Goal: Transaction & Acquisition: Purchase product/service

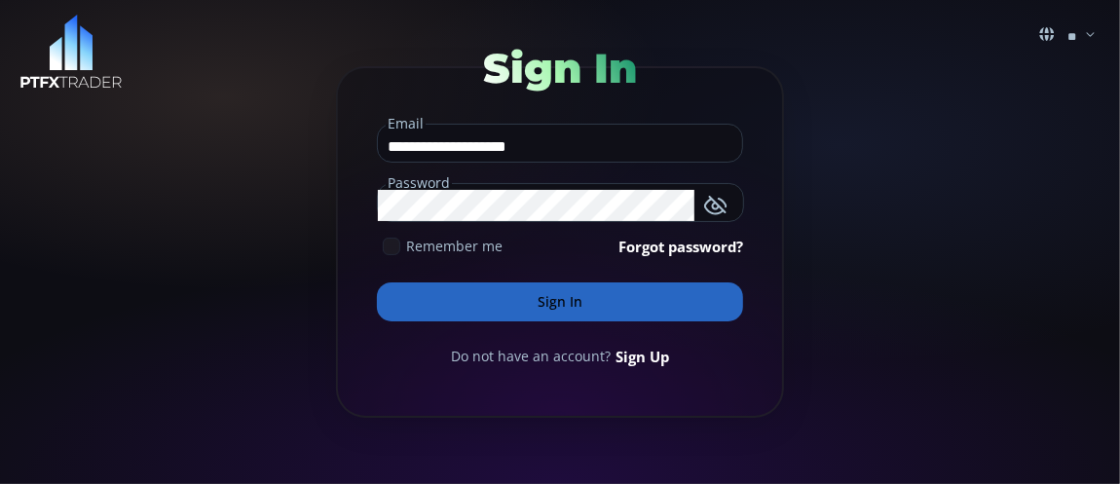
click at [596, 300] on button "Sign In" at bounding box center [560, 301] width 366 height 39
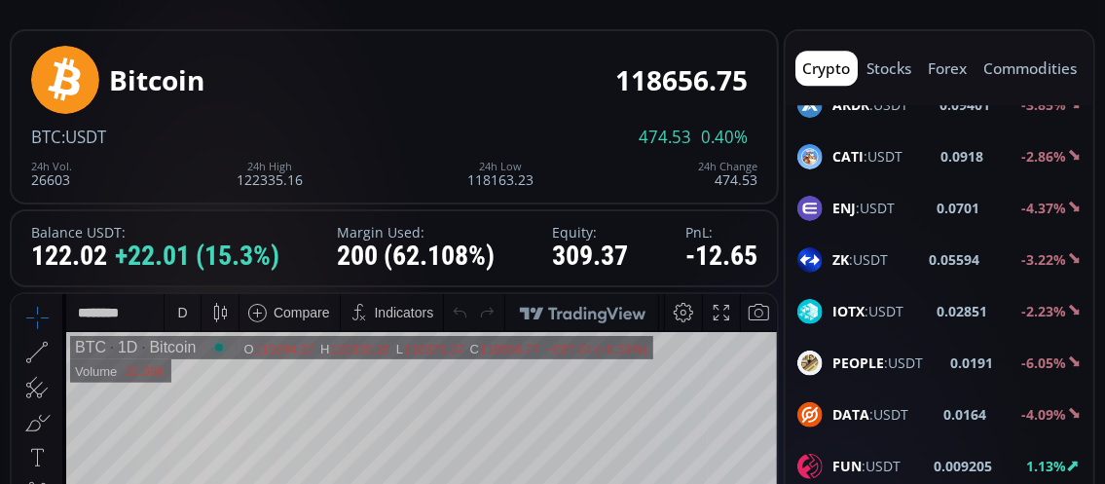
scroll to position [2630, 0]
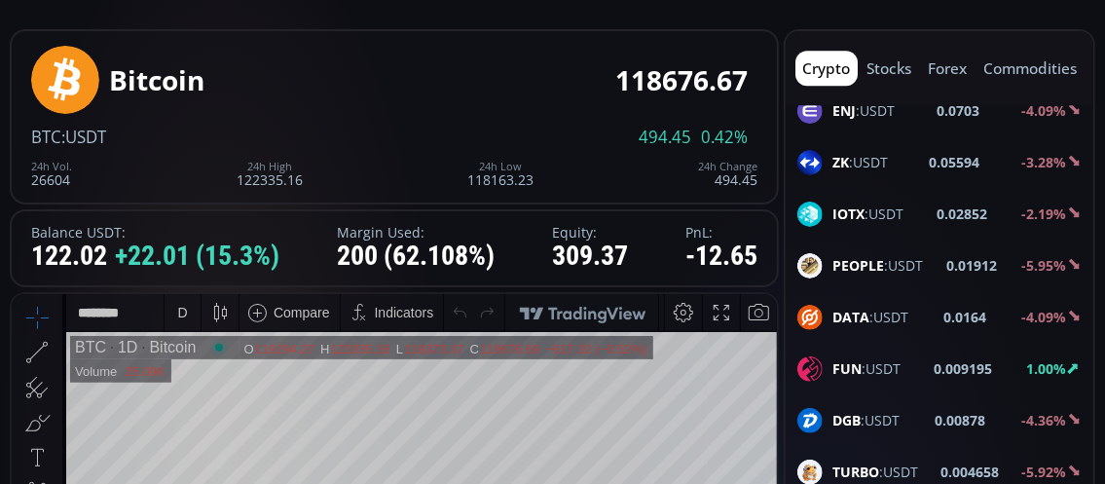
click at [895, 358] on span "FUN :USDT" at bounding box center [867, 368] width 68 height 20
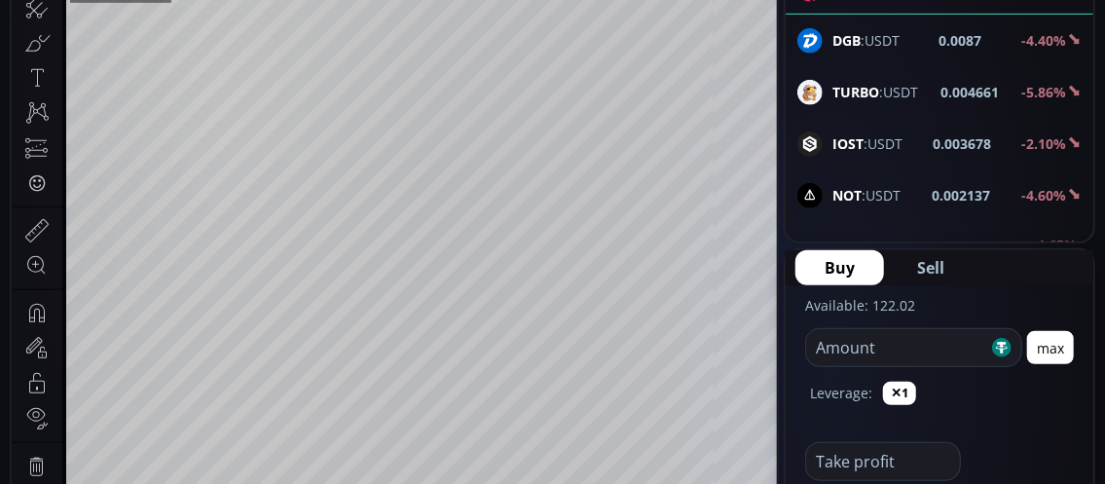
scroll to position [292, 0]
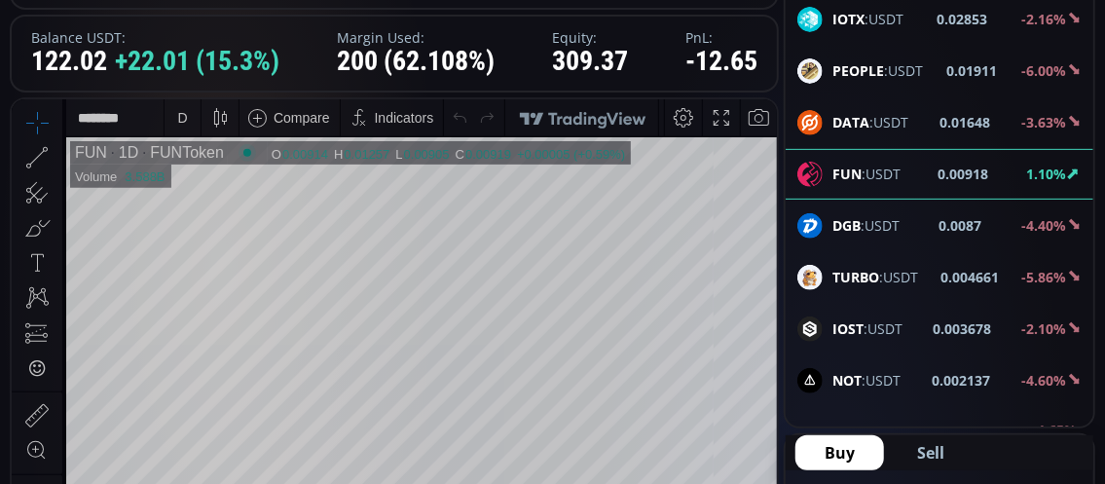
click at [185, 121] on div "D" at bounding box center [182, 117] width 10 height 16
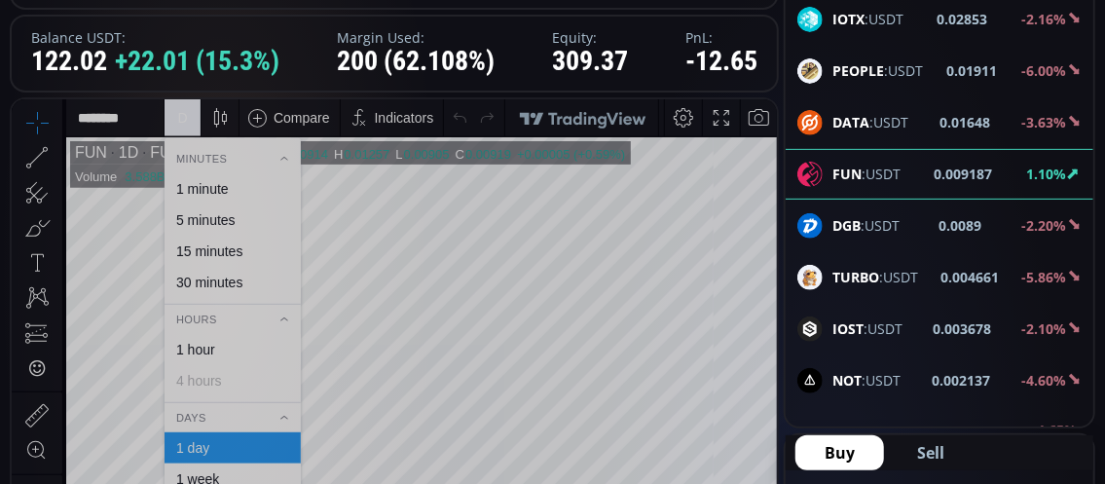
click at [204, 192] on div "1 minute" at bounding box center [202, 188] width 53 height 16
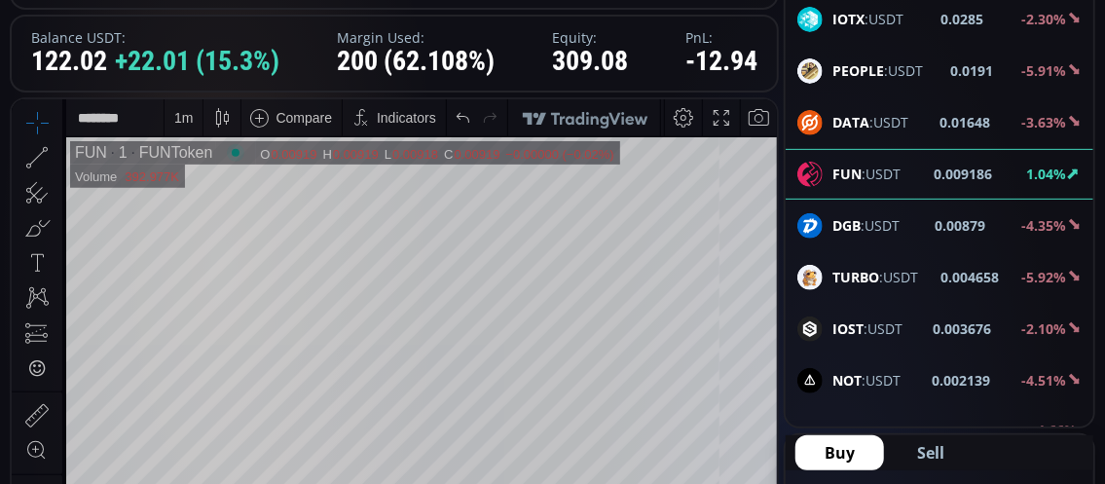
click at [180, 120] on div "1 m" at bounding box center [183, 117] width 19 height 16
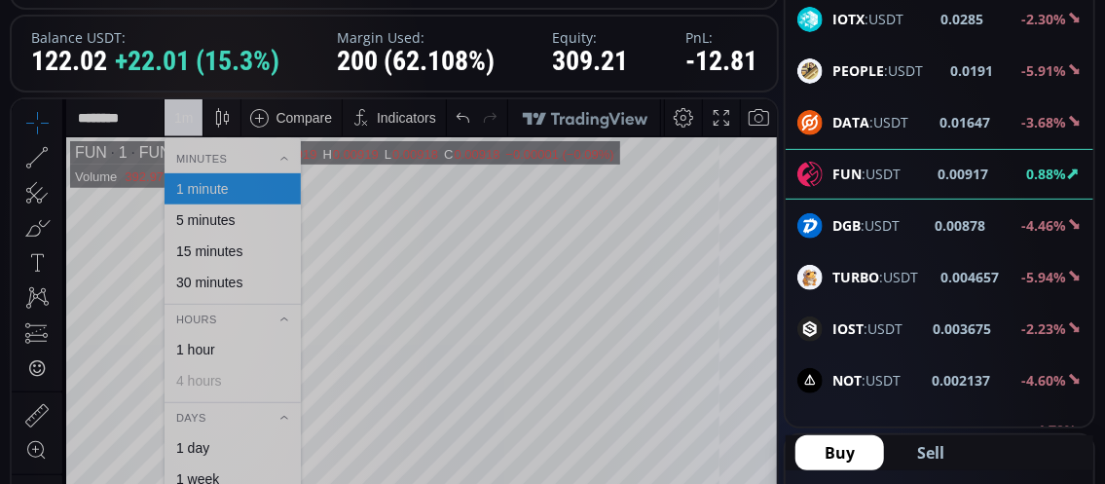
click at [200, 252] on div "15 minutes" at bounding box center [209, 251] width 66 height 16
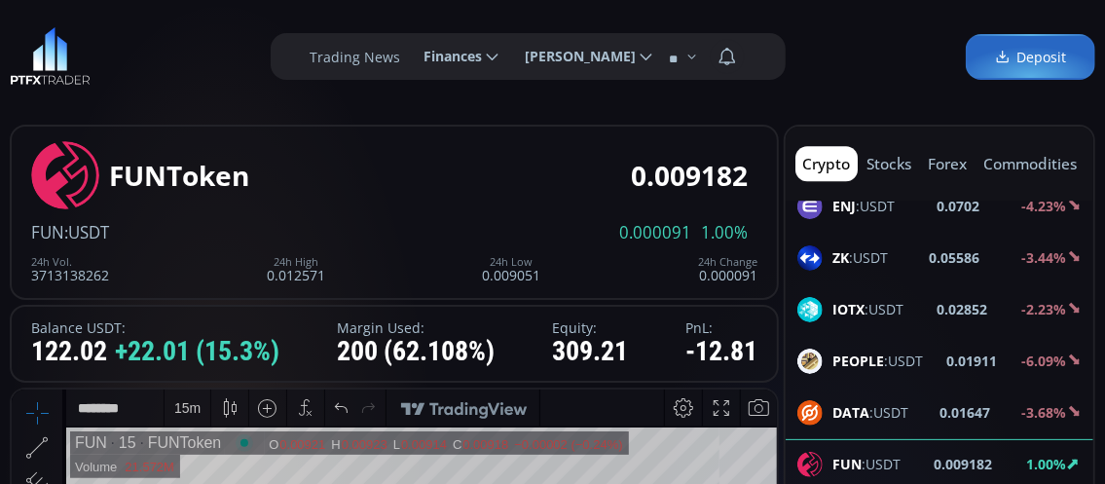
scroll to position [0, 0]
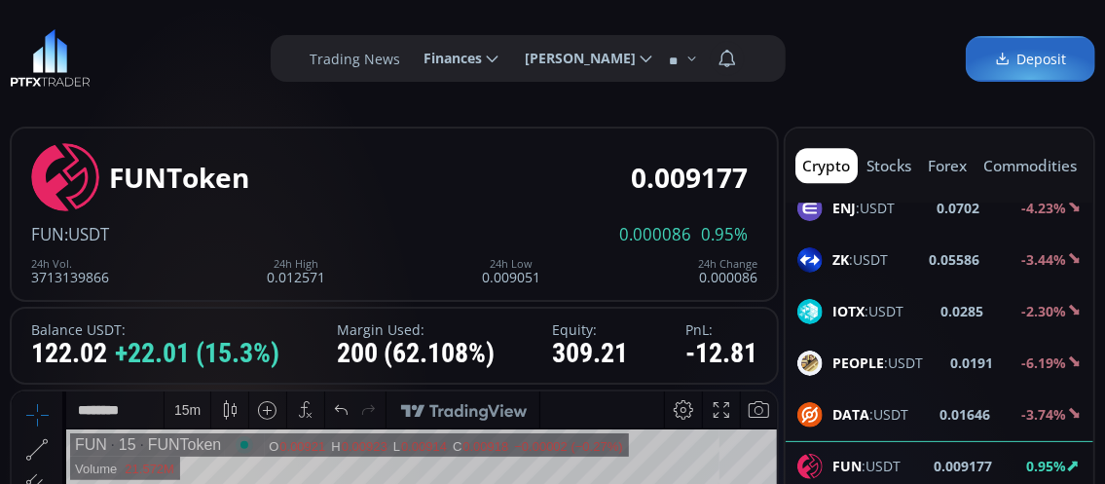
click at [179, 412] on div "15 m" at bounding box center [187, 409] width 26 height 16
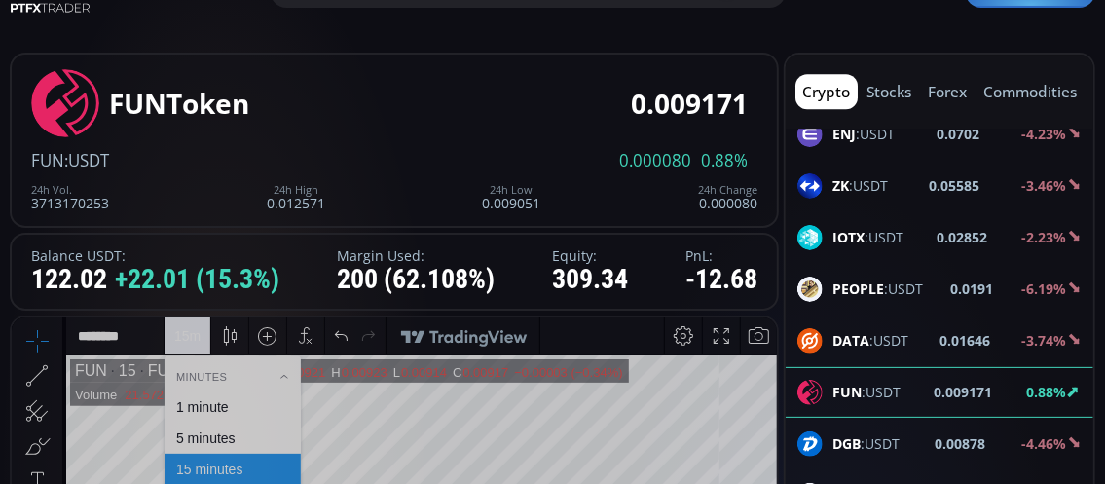
scroll to position [97, 0]
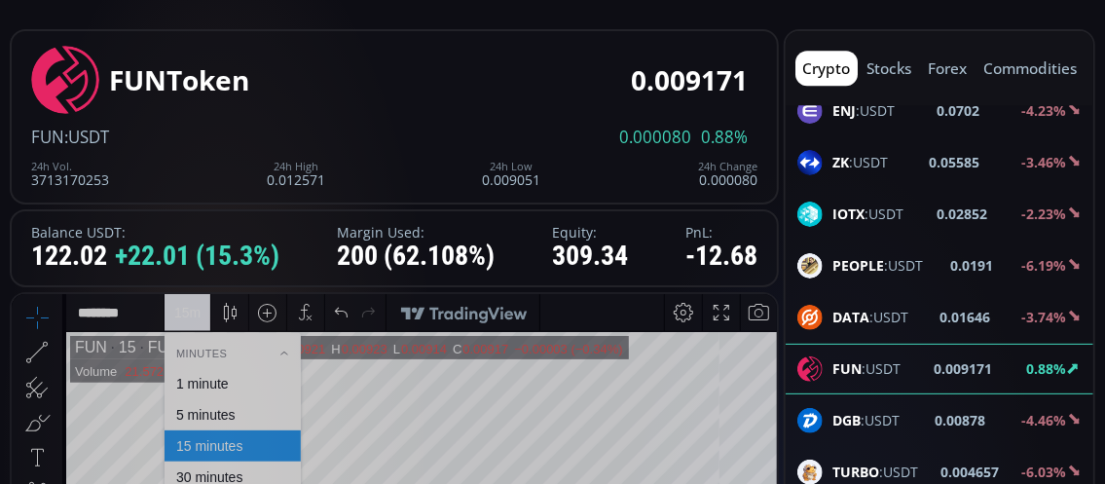
click at [200, 381] on div "1 minute" at bounding box center [202, 383] width 53 height 16
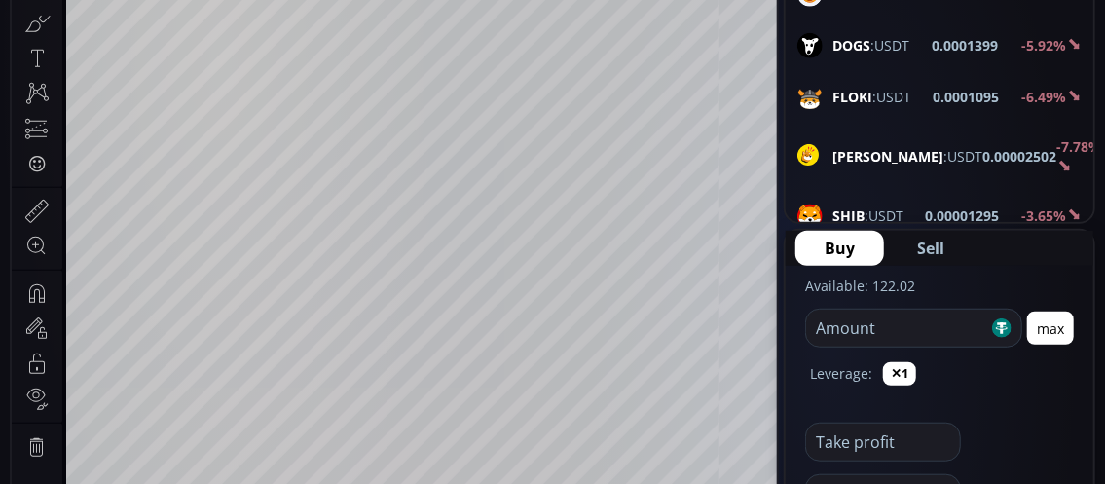
scroll to position [584, 0]
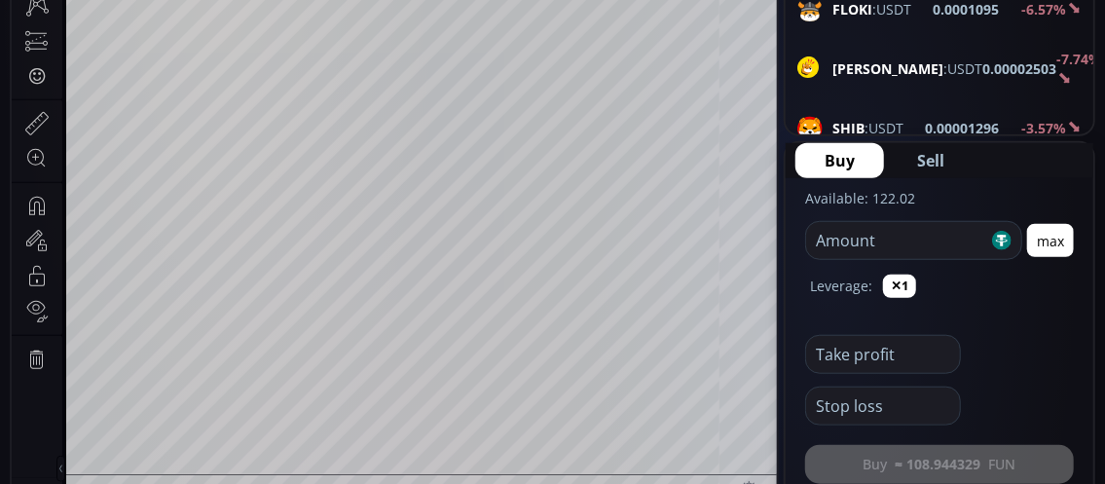
click at [862, 252] on input "number" at bounding box center [897, 240] width 182 height 37
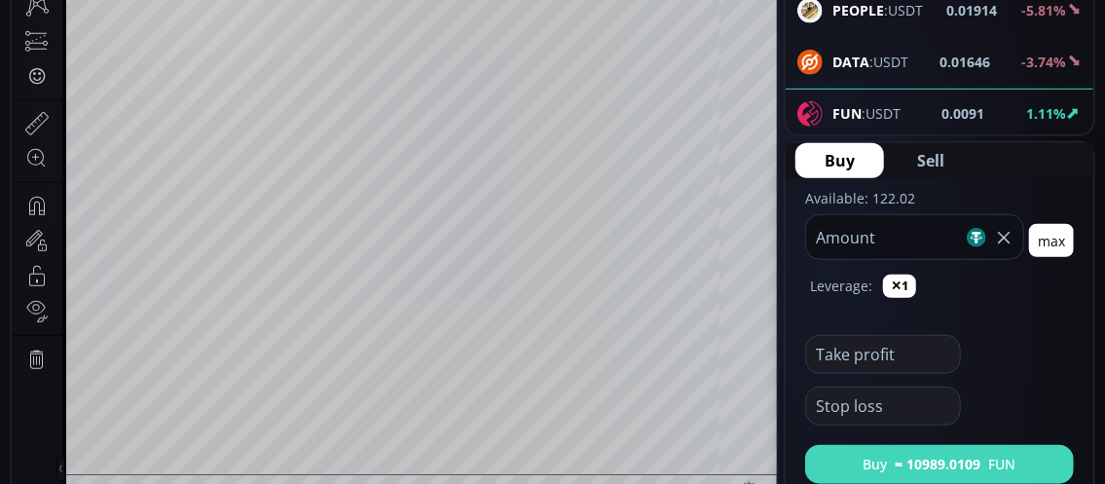
type input "***"
click at [857, 462] on button "Buy ≈ 10989.0109 FUN" at bounding box center [939, 464] width 269 height 39
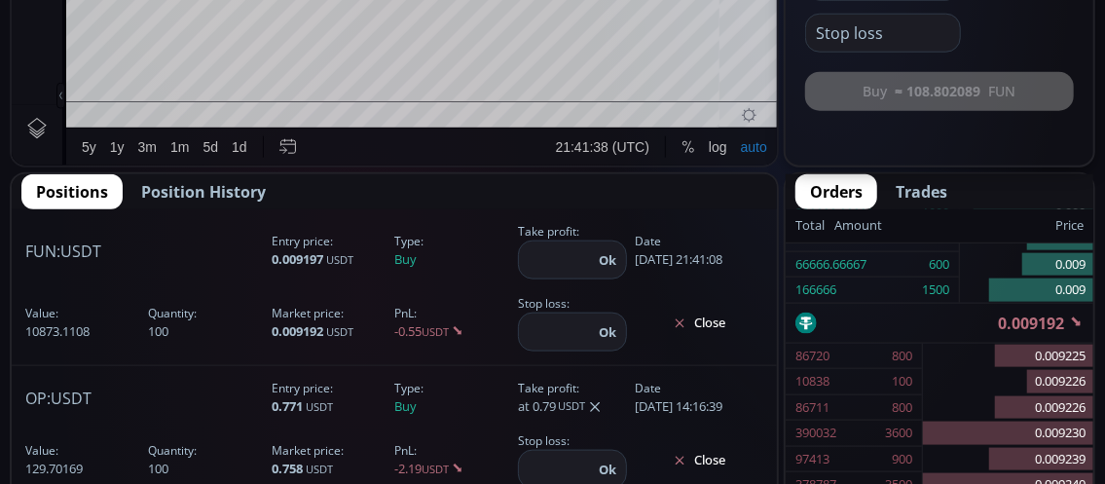
scroll to position [974, 0]
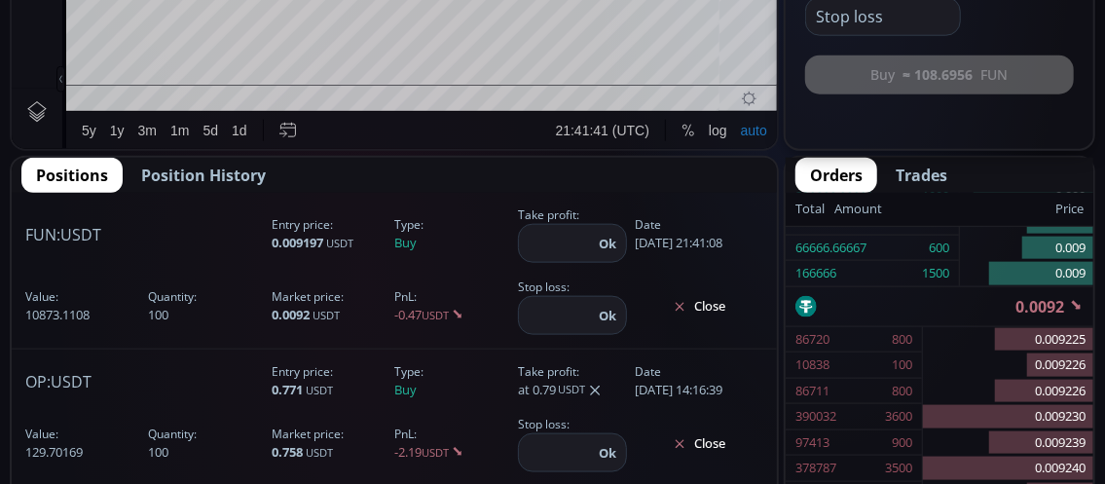
click at [525, 243] on input "number" at bounding box center [556, 243] width 74 height 37
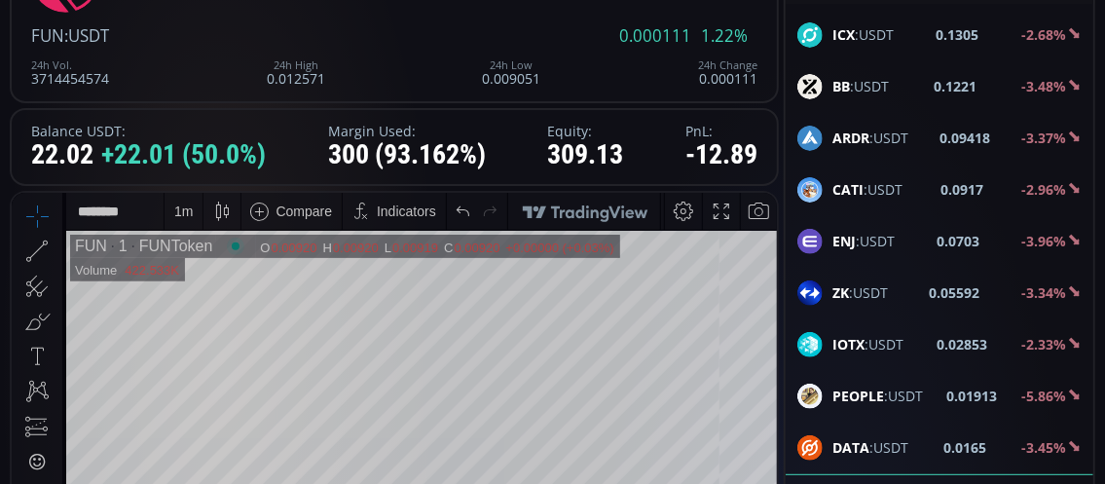
scroll to position [195, 0]
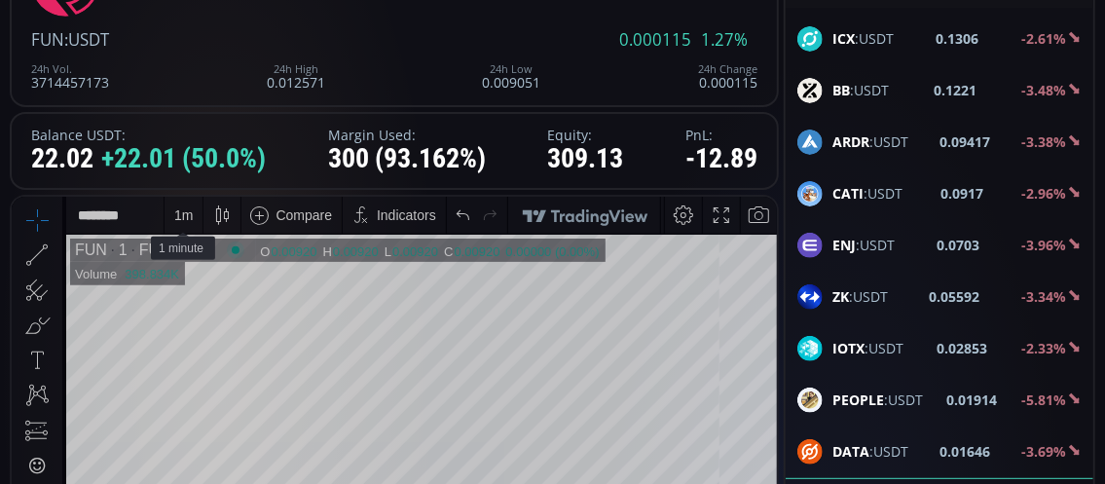
click at [182, 220] on div "1 m" at bounding box center [183, 214] width 19 height 16
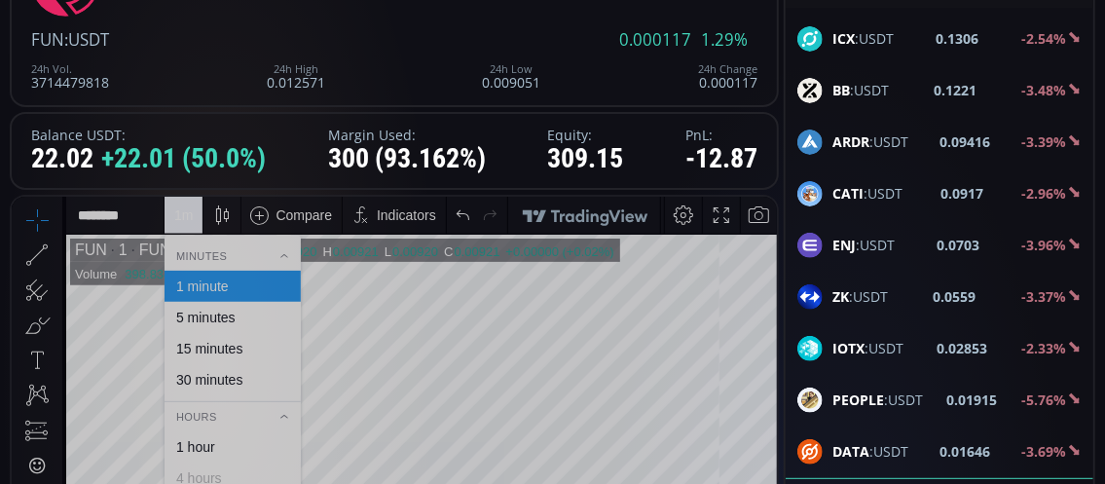
click at [218, 348] on div "15 minutes" at bounding box center [209, 348] width 66 height 16
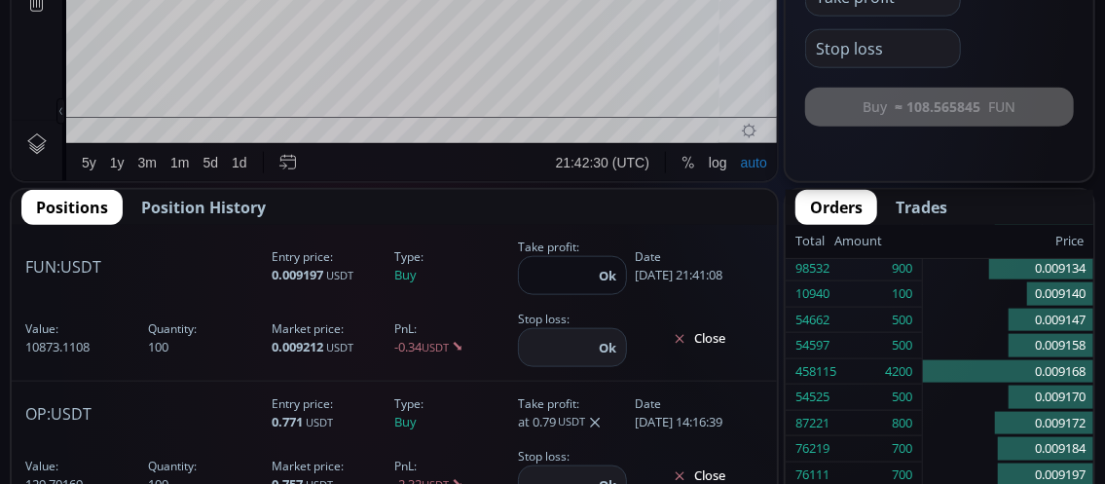
scroll to position [877, 0]
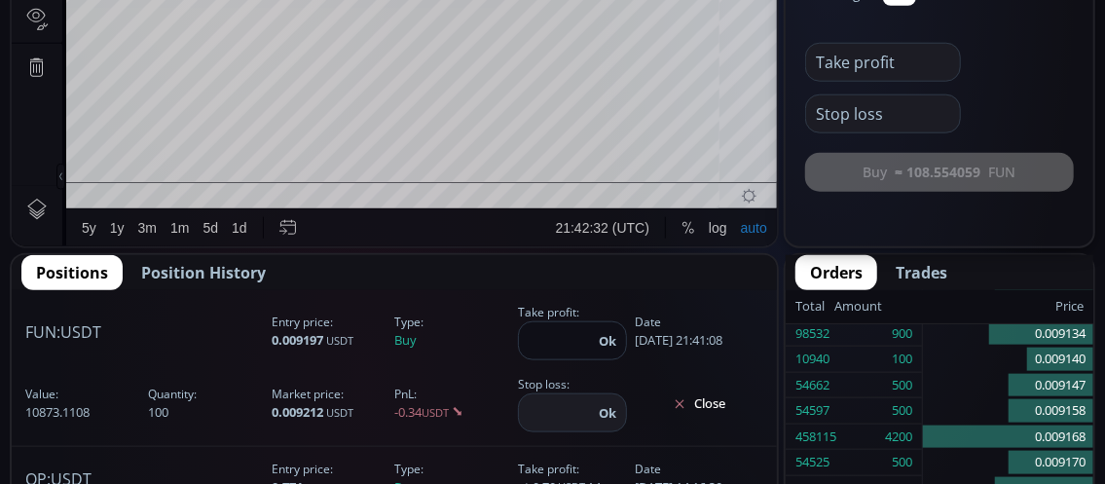
click at [562, 338] on input "****" at bounding box center [556, 340] width 74 height 37
type input "*******"
click at [609, 340] on button "Ok" at bounding box center [607, 340] width 29 height 21
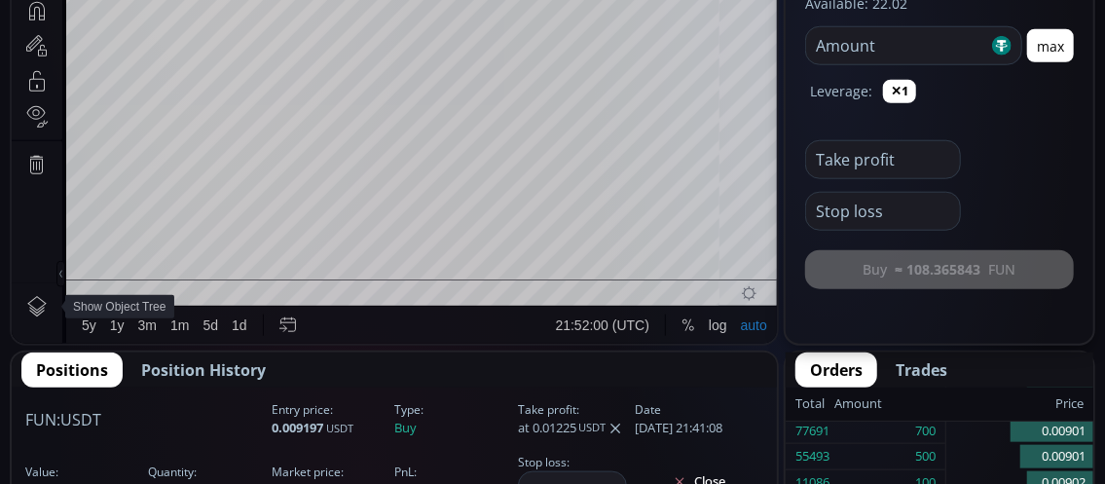
scroll to position [682, 0]
